Goal: Task Accomplishment & Management: Manage account settings

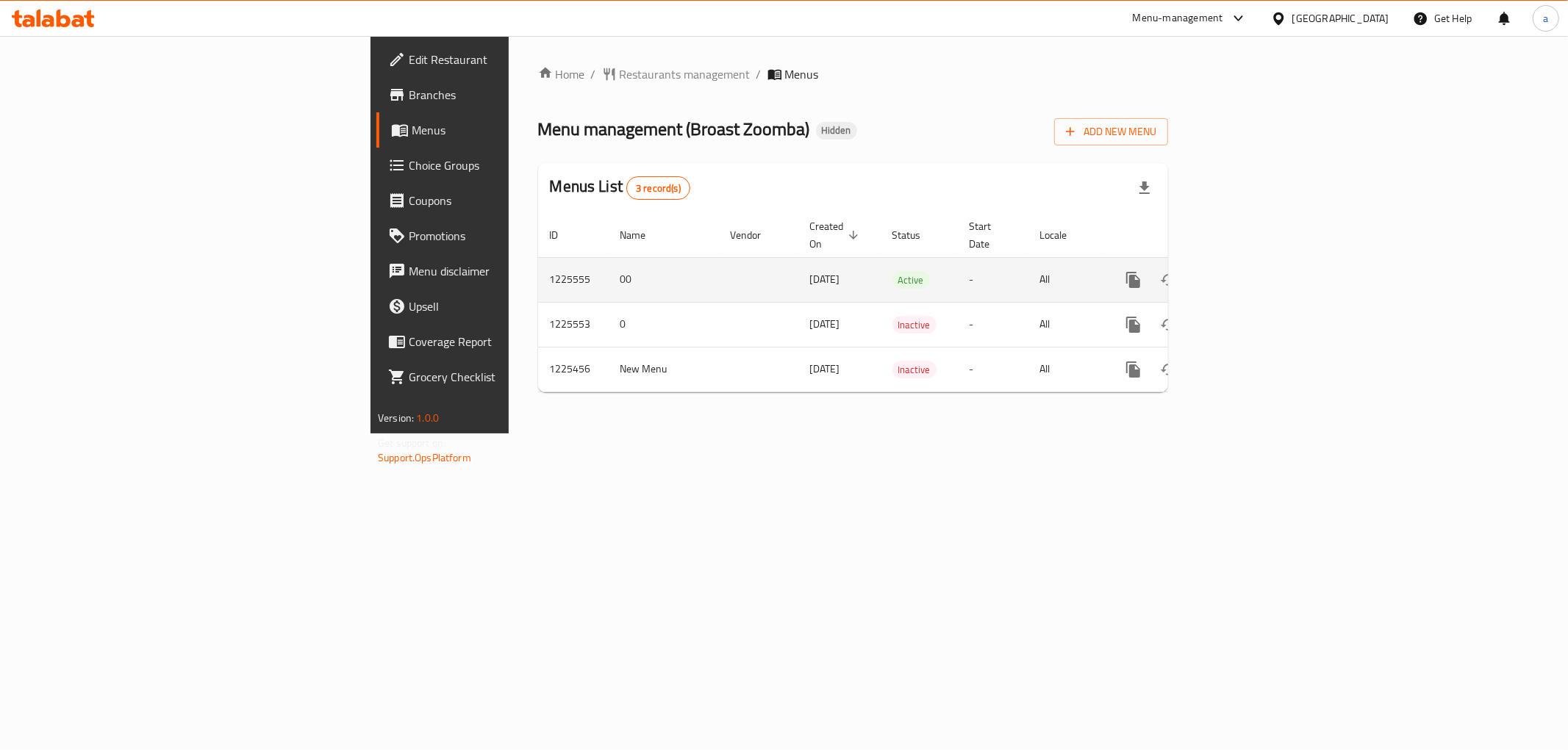
click at [1257, 266] on link "enhanced table" at bounding box center [1239, 280] width 35 height 35
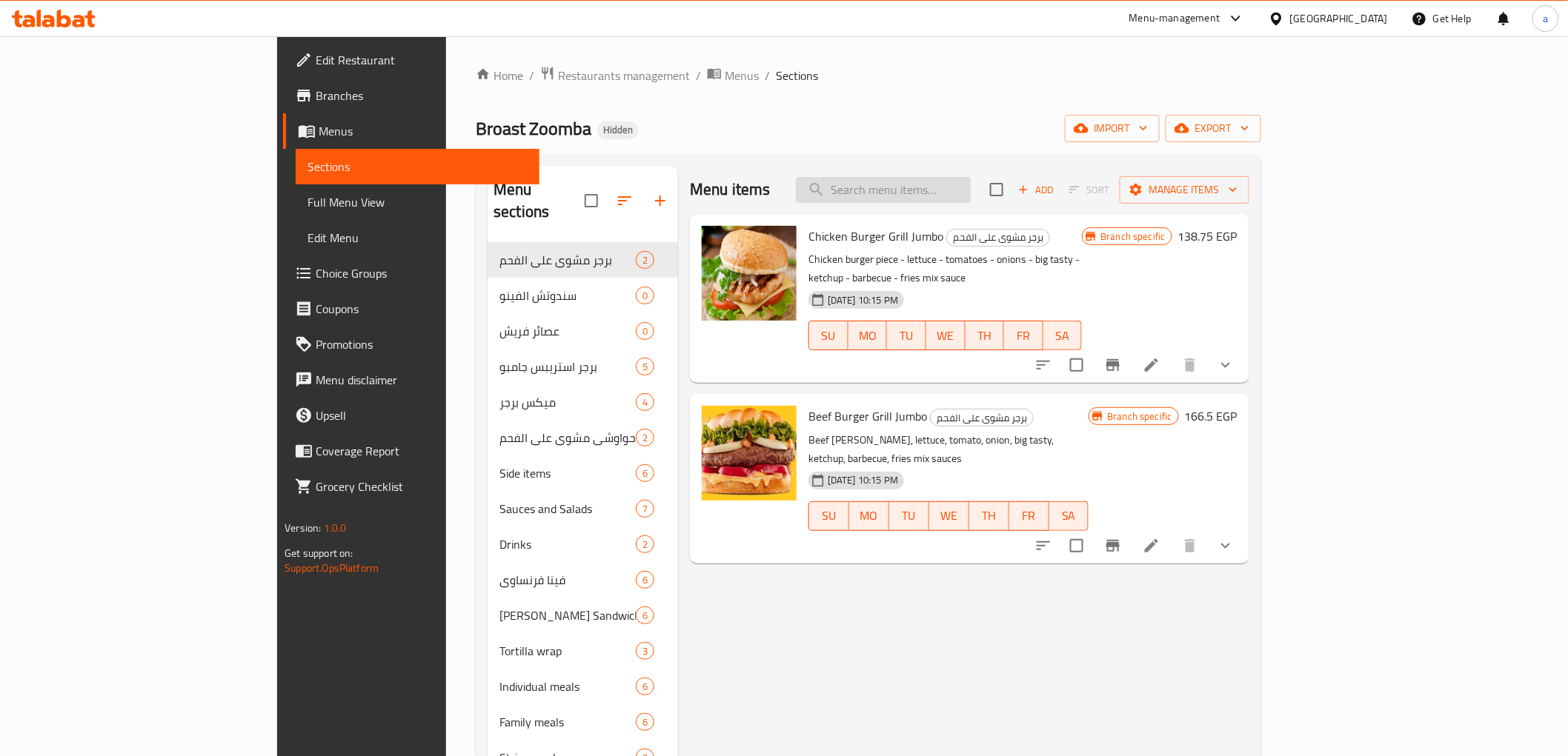
click at [971, 181] on input "search" at bounding box center [883, 190] width 175 height 26
paste input "Grilled Kofta On Charcoal"
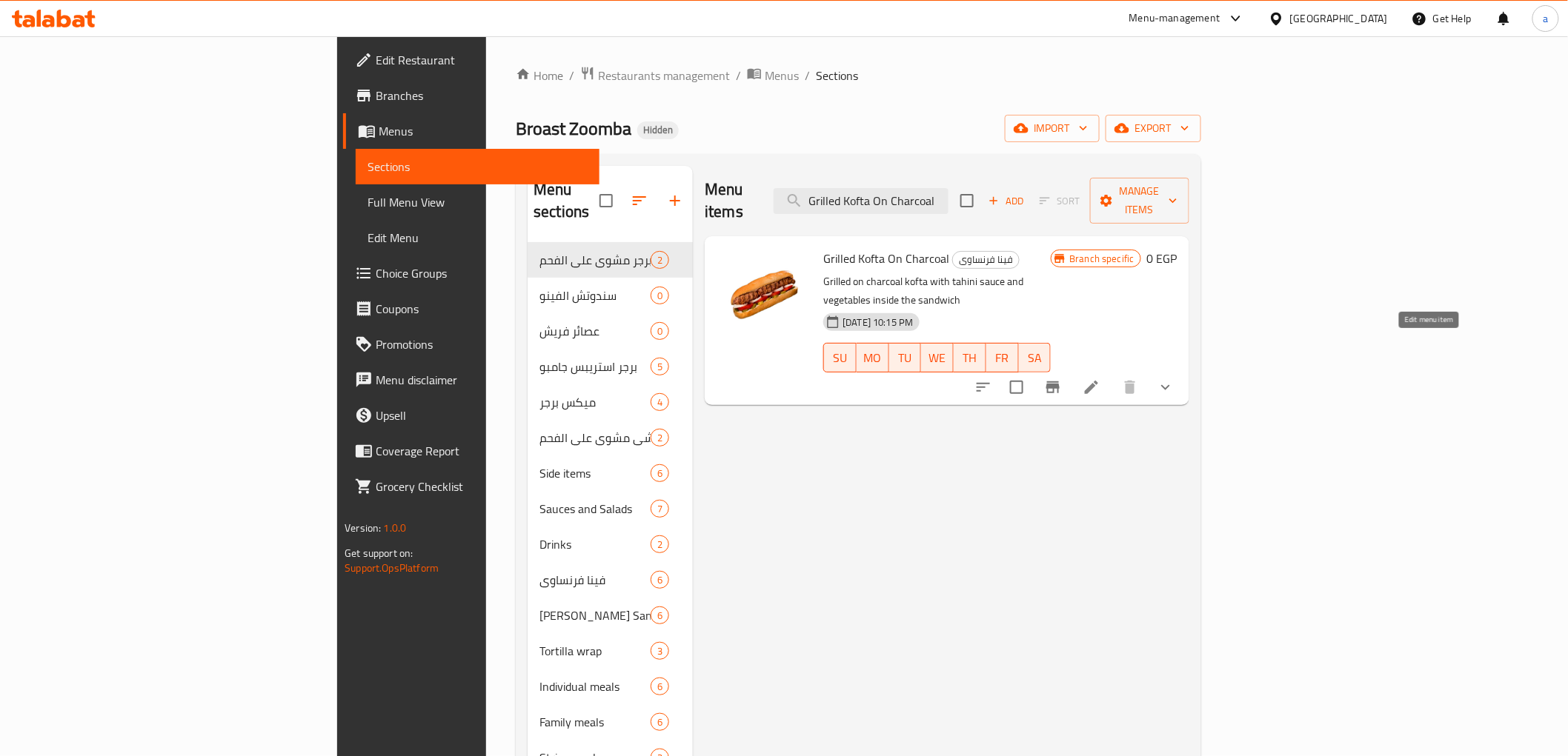
type input "Grilled Kofta On Charcoal"
click at [1100, 379] on icon at bounding box center [1091, 388] width 18 height 18
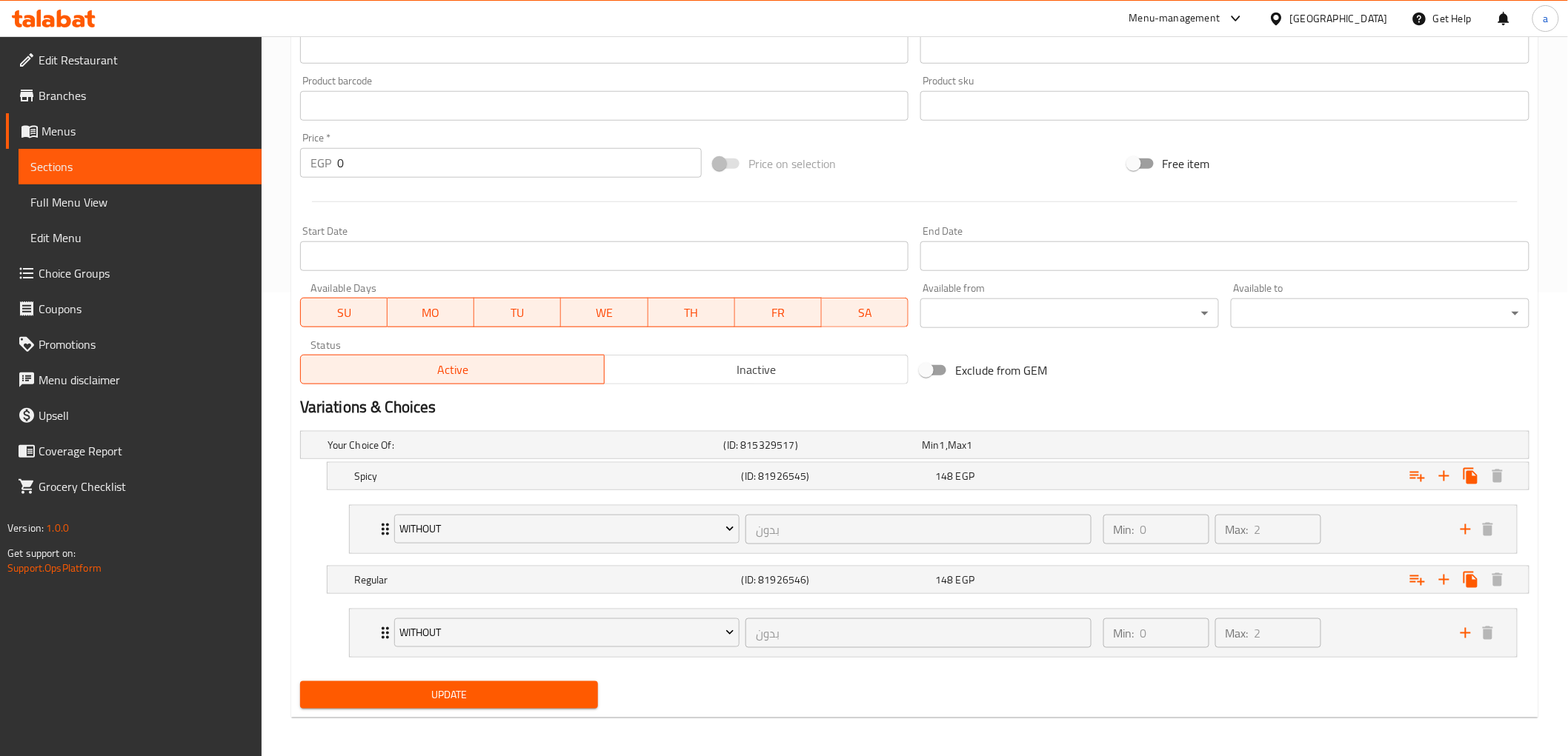
scroll to position [467, 0]
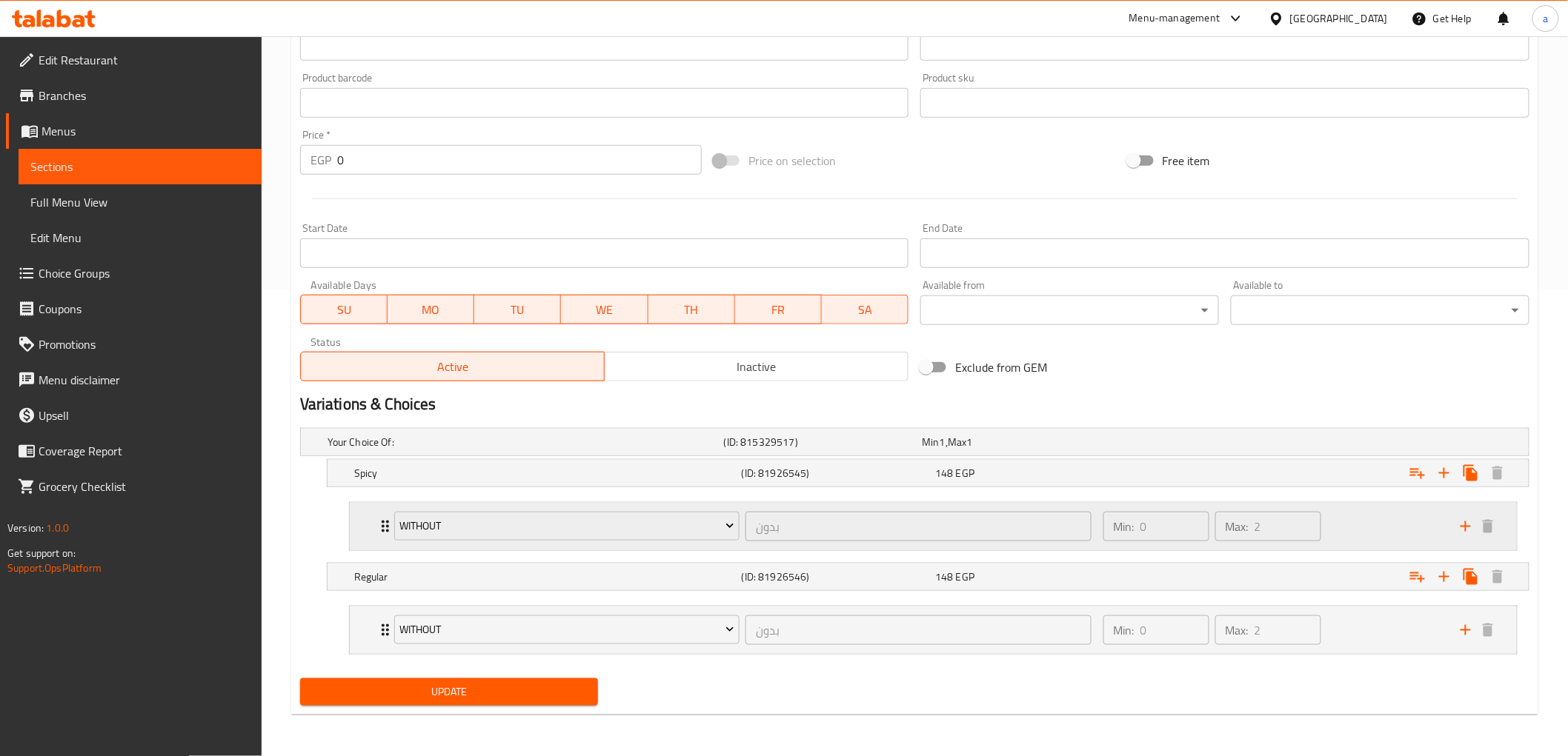
click at [366, 536] on div "Without بدون ​ Min: 0 ​ Max: 2 ​" at bounding box center [934, 527] width 1167 height 48
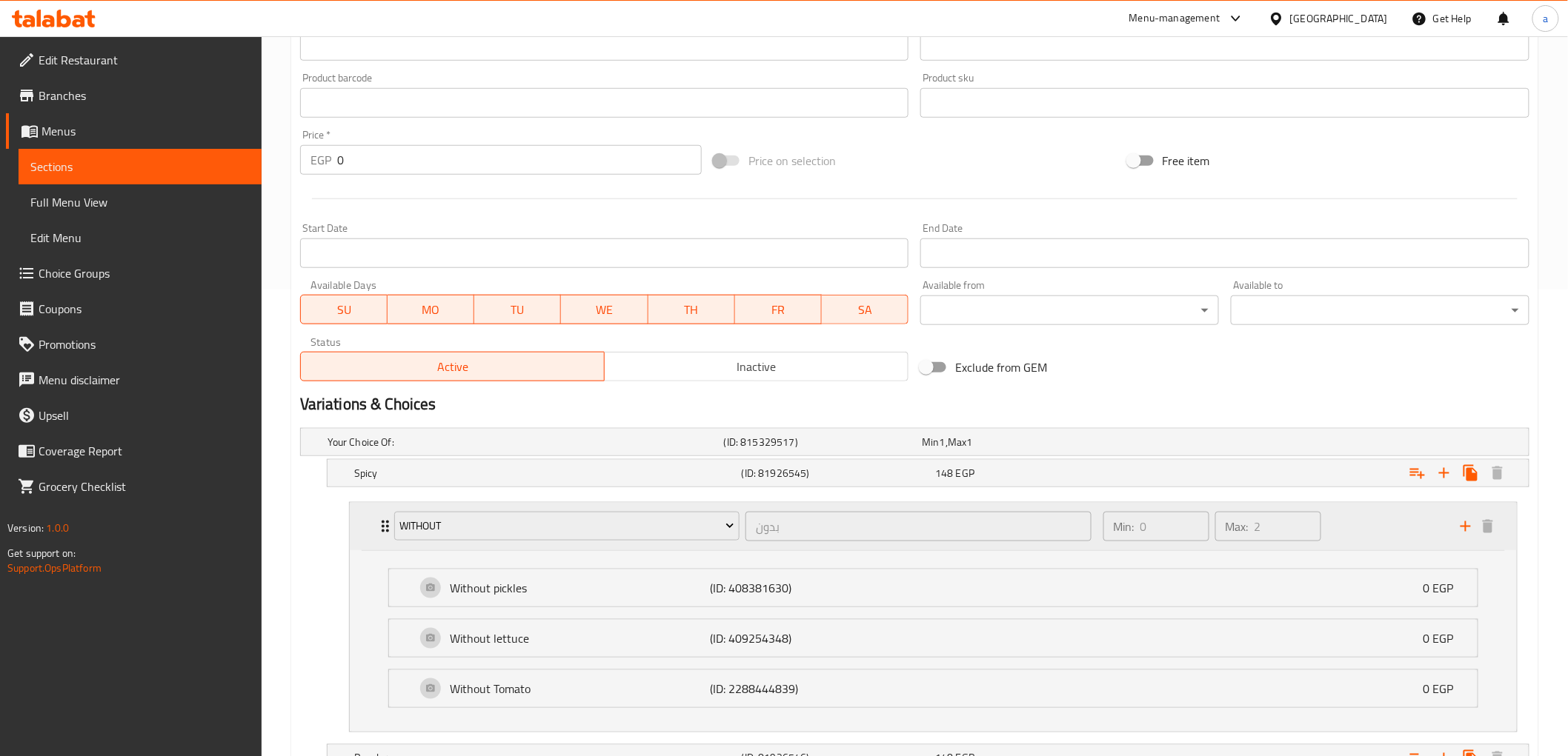
click at [366, 536] on div "Without بدون ​ Min: 0 ​ Max: 2 ​" at bounding box center [934, 527] width 1167 height 48
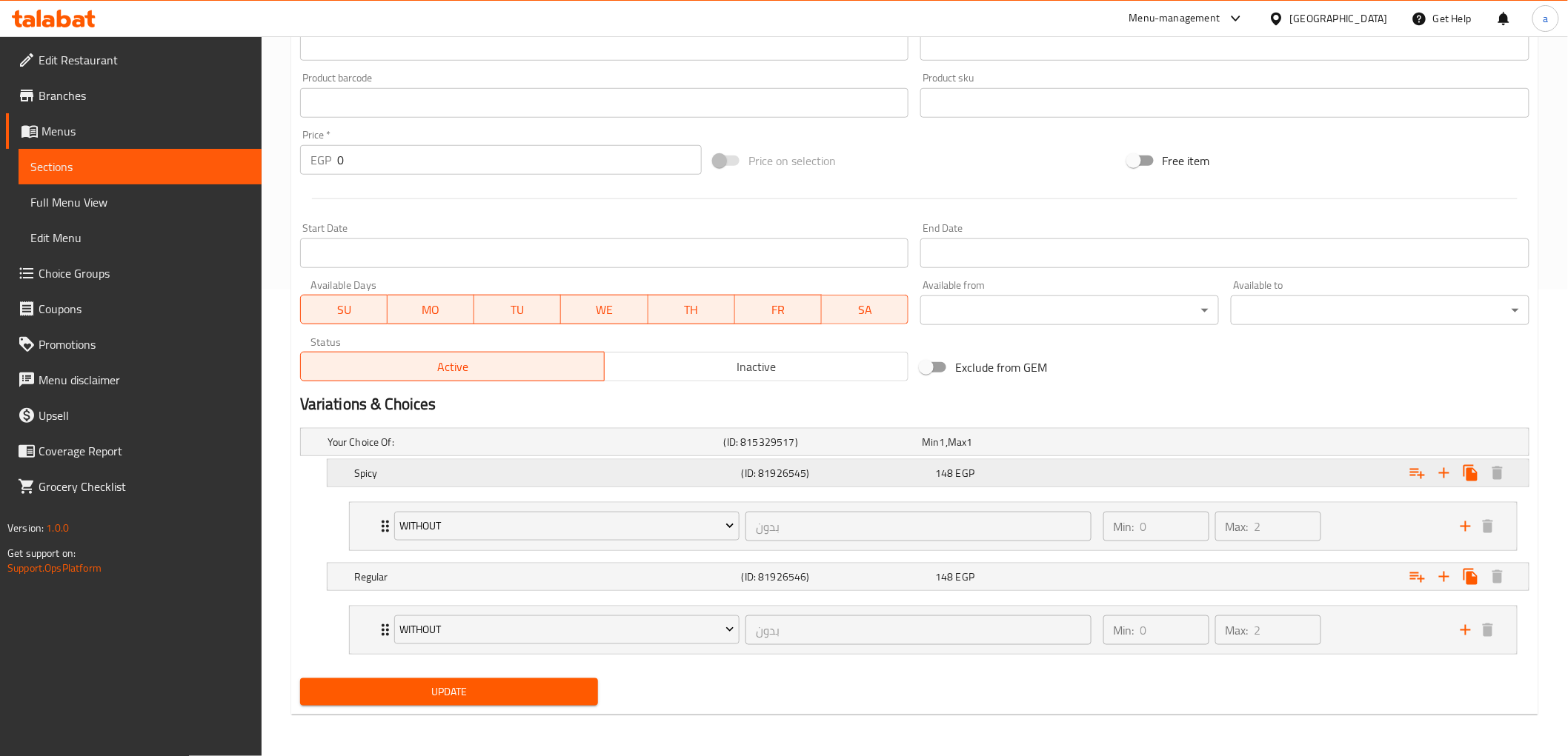
click at [727, 476] on h5 "Spicy" at bounding box center [545, 473] width 382 height 15
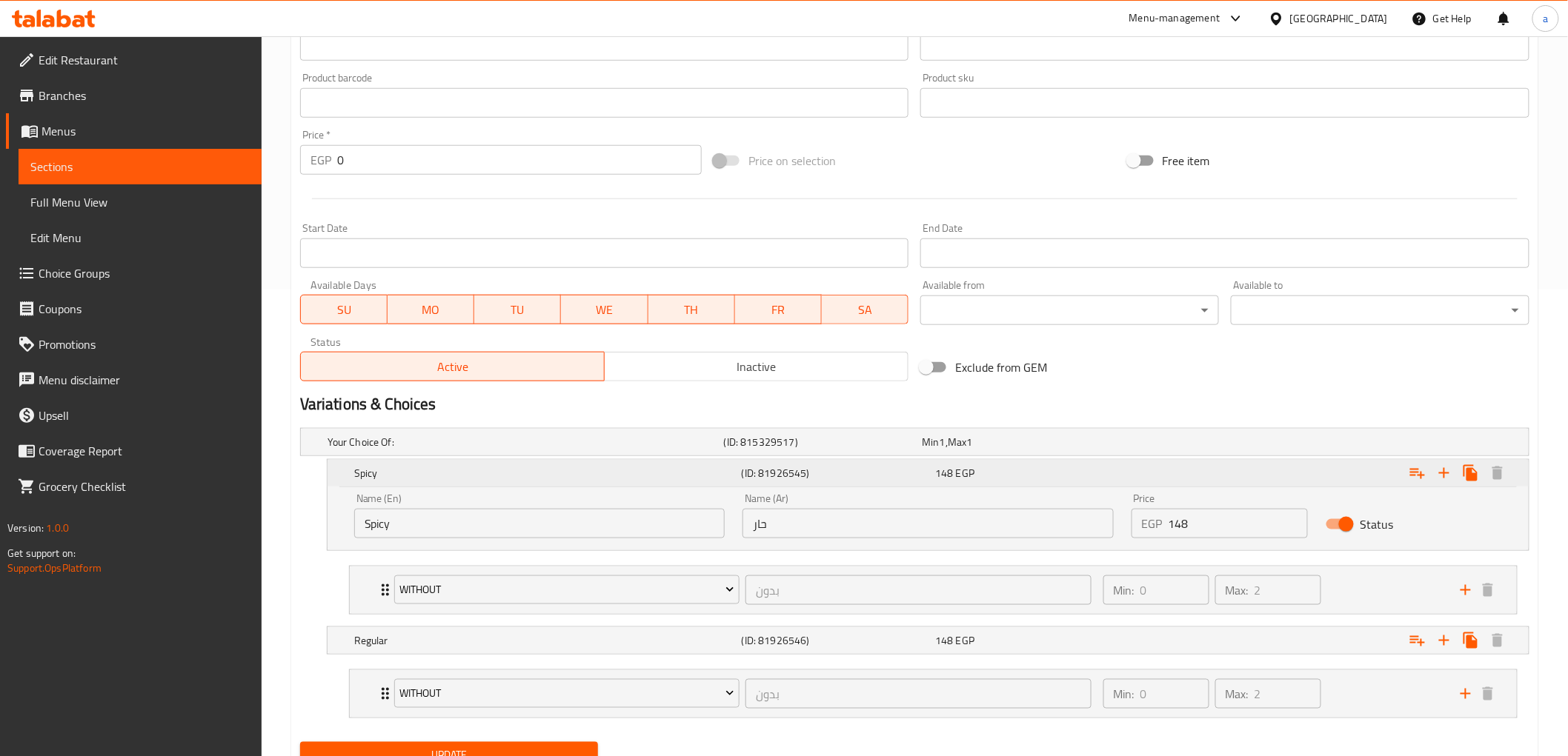
click at [727, 476] on h5 "Spicy" at bounding box center [545, 473] width 382 height 15
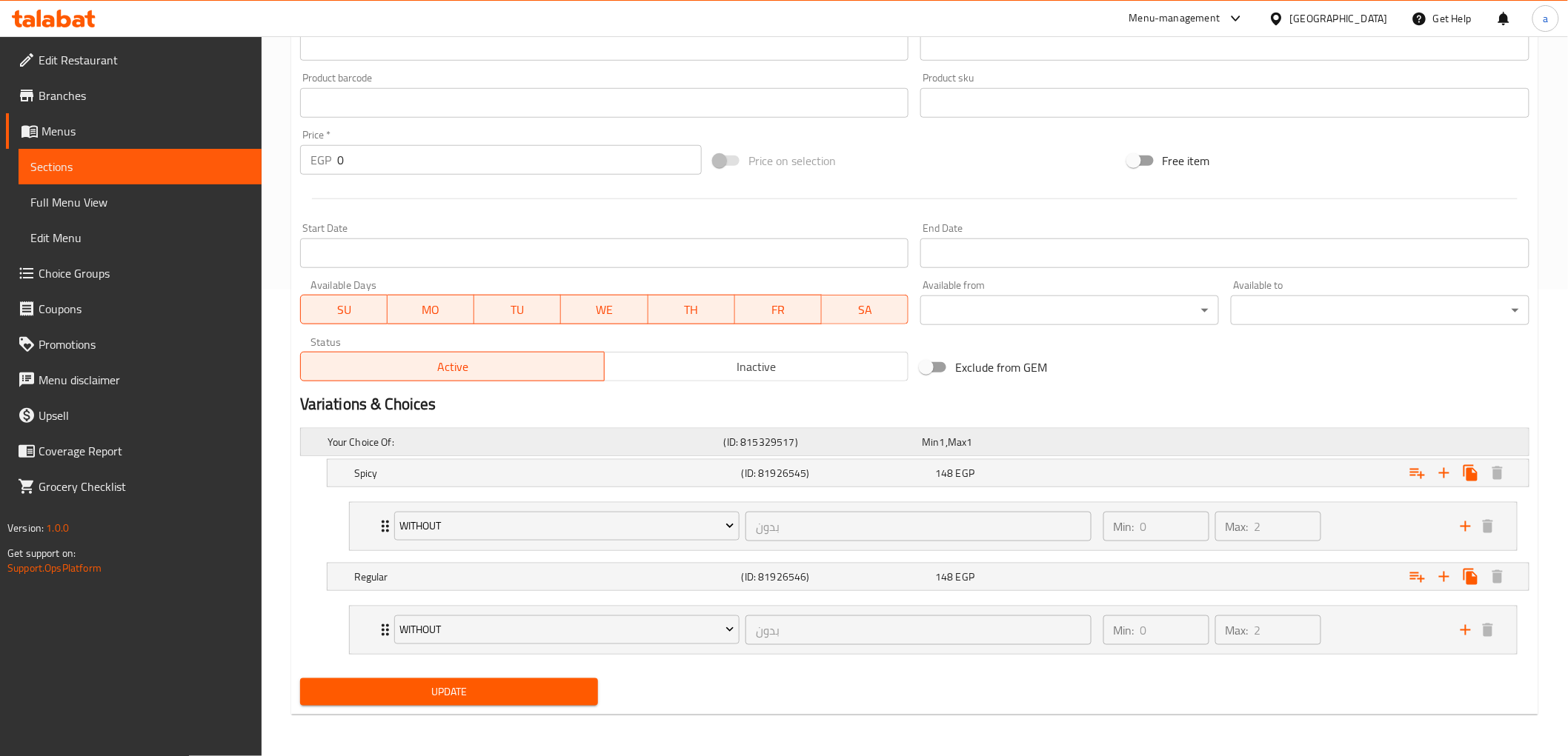
click at [716, 438] on h5 "Your Choice Of:" at bounding box center [523, 442] width 391 height 15
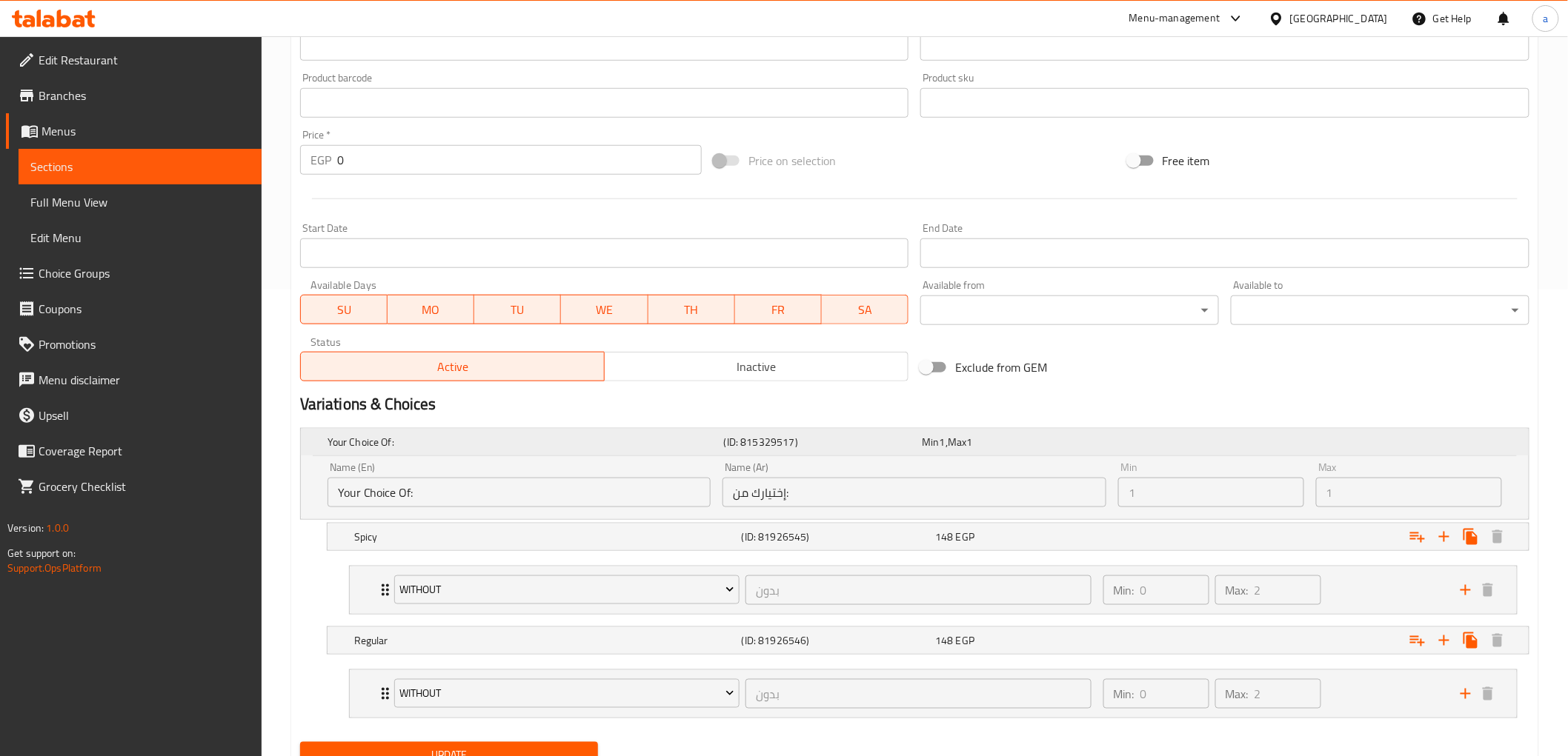
click at [716, 438] on h5 "Your Choice Of:" at bounding box center [523, 442] width 391 height 15
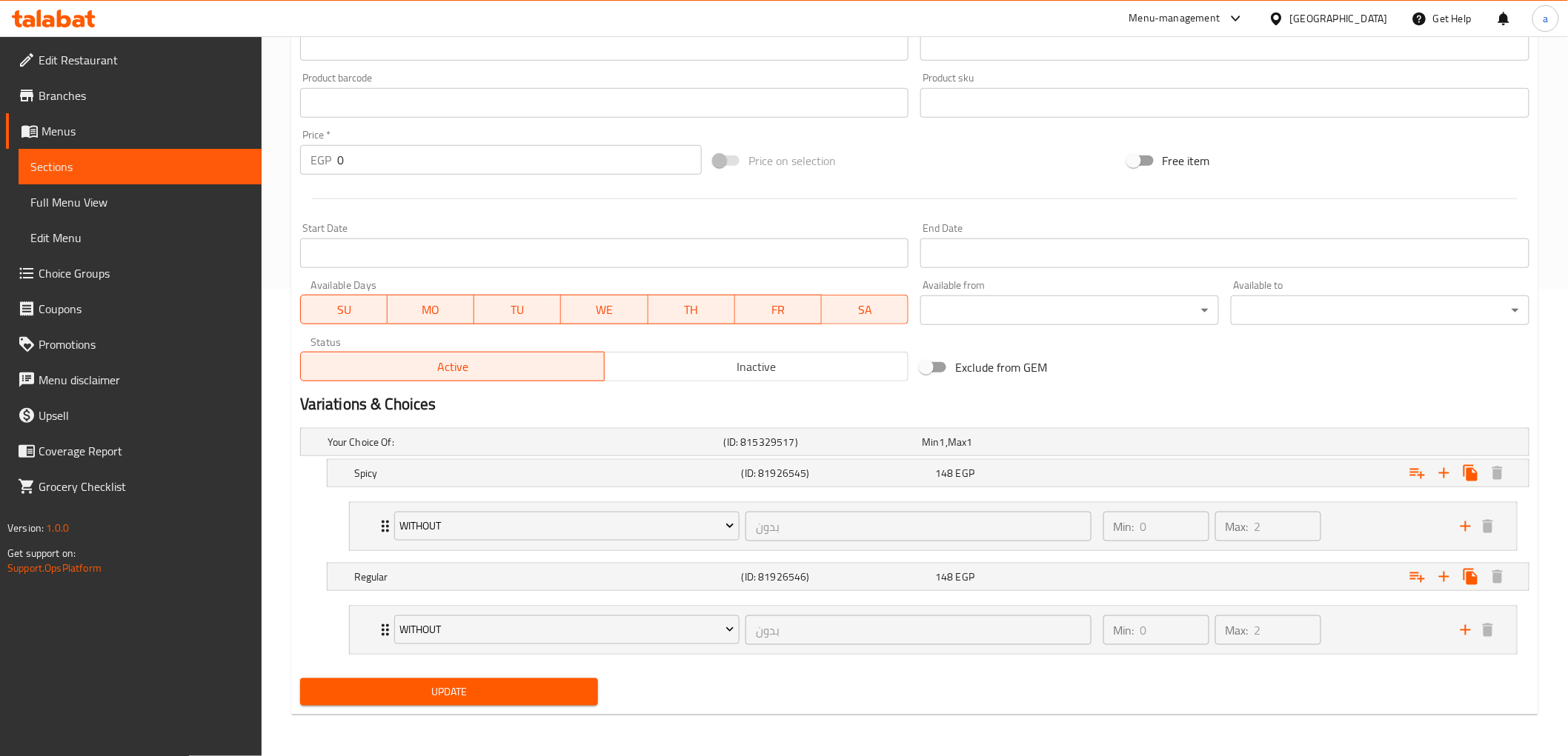
scroll to position [0, 0]
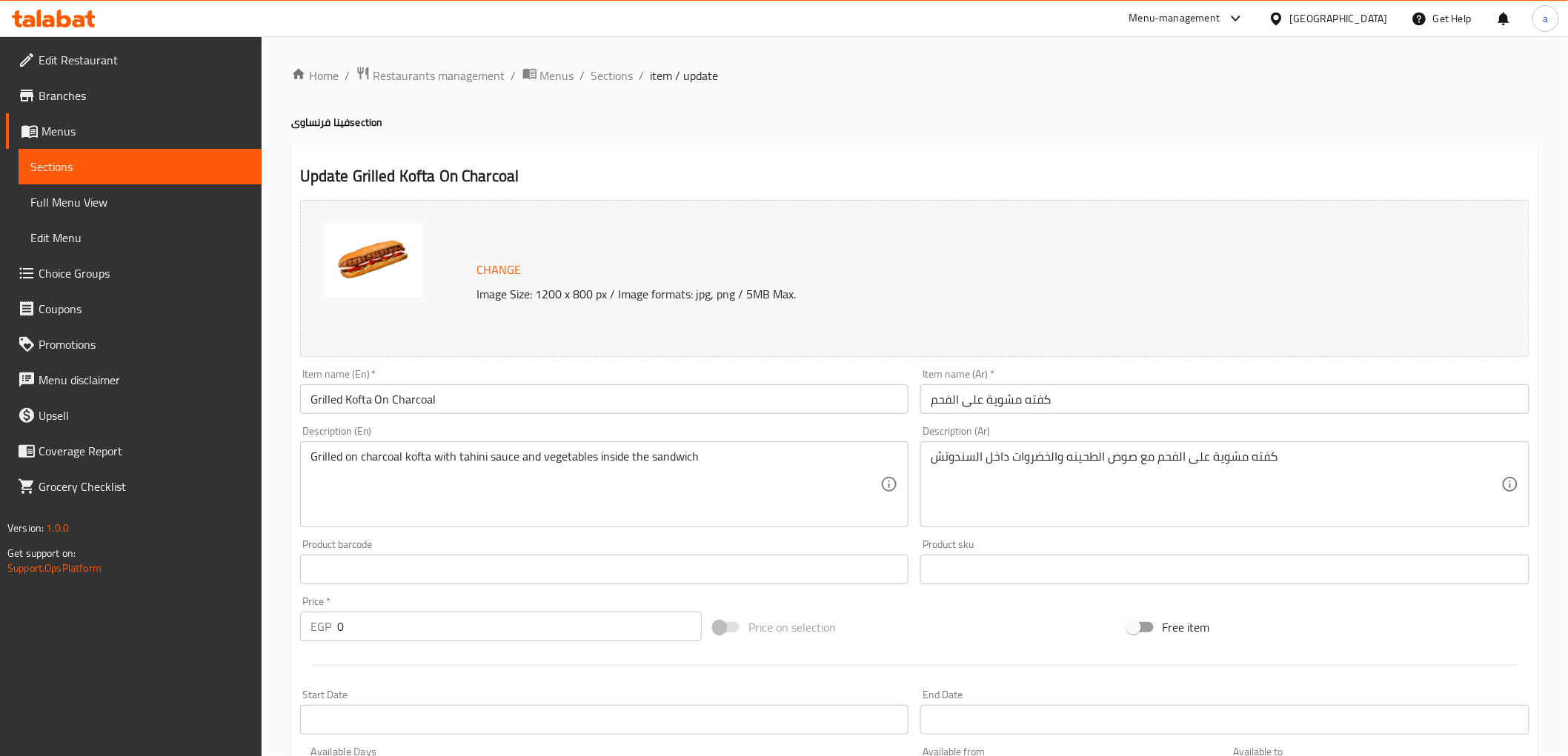
drag, startPoint x: 456, startPoint y: 101, endPoint x: 440, endPoint y: 93, distance: 17.9
click at [453, 100] on div "Home / Restaurants management / Menus / Sections / item / update فينا [GEOGRAPH…" at bounding box center [914, 630] width 1247 height 1127
click at [427, 80] on span "Restaurants management" at bounding box center [439, 76] width 132 height 18
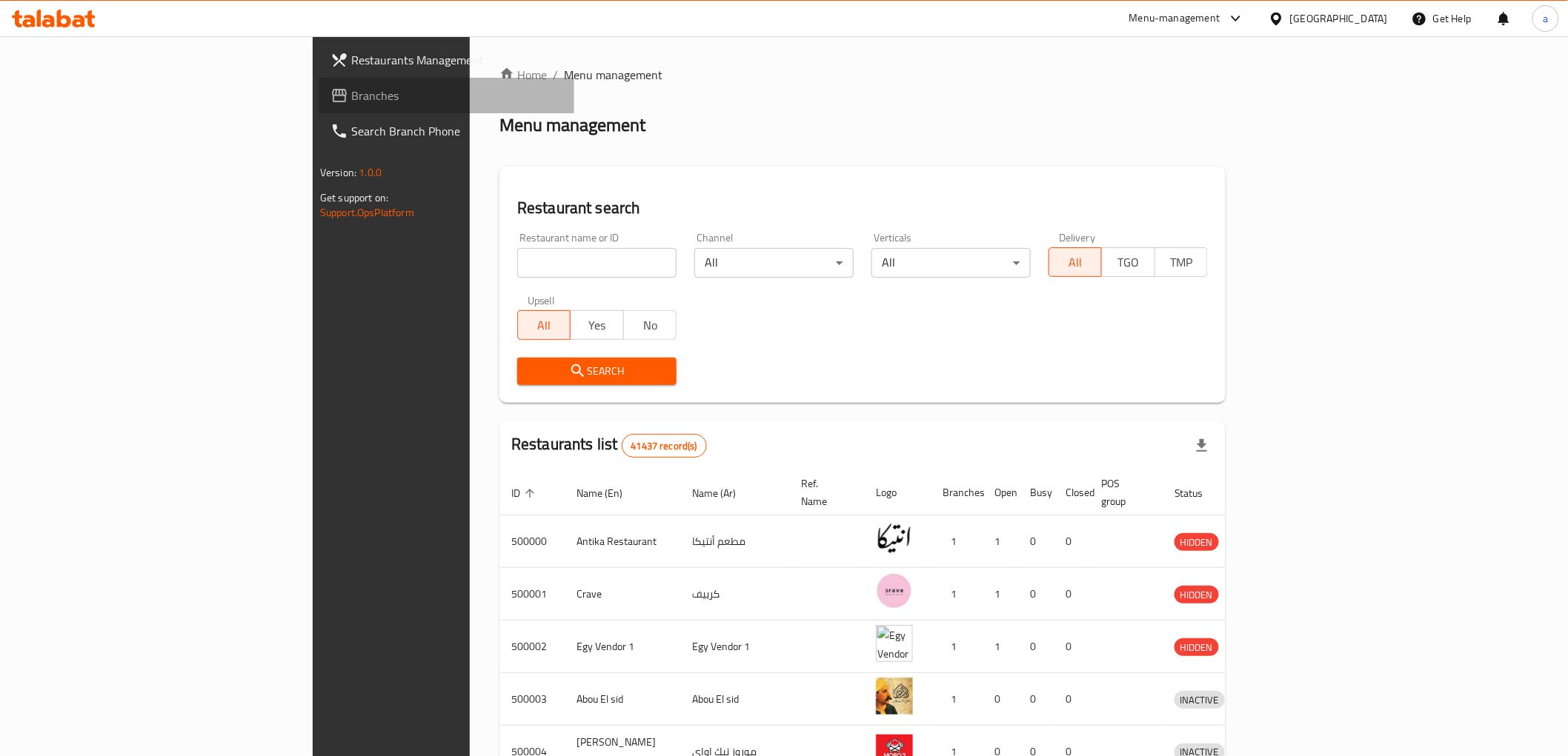
click at [351, 91] on span "Branches" at bounding box center [457, 95] width 211 height 18
